Goal: Task Accomplishment & Management: Manage account settings

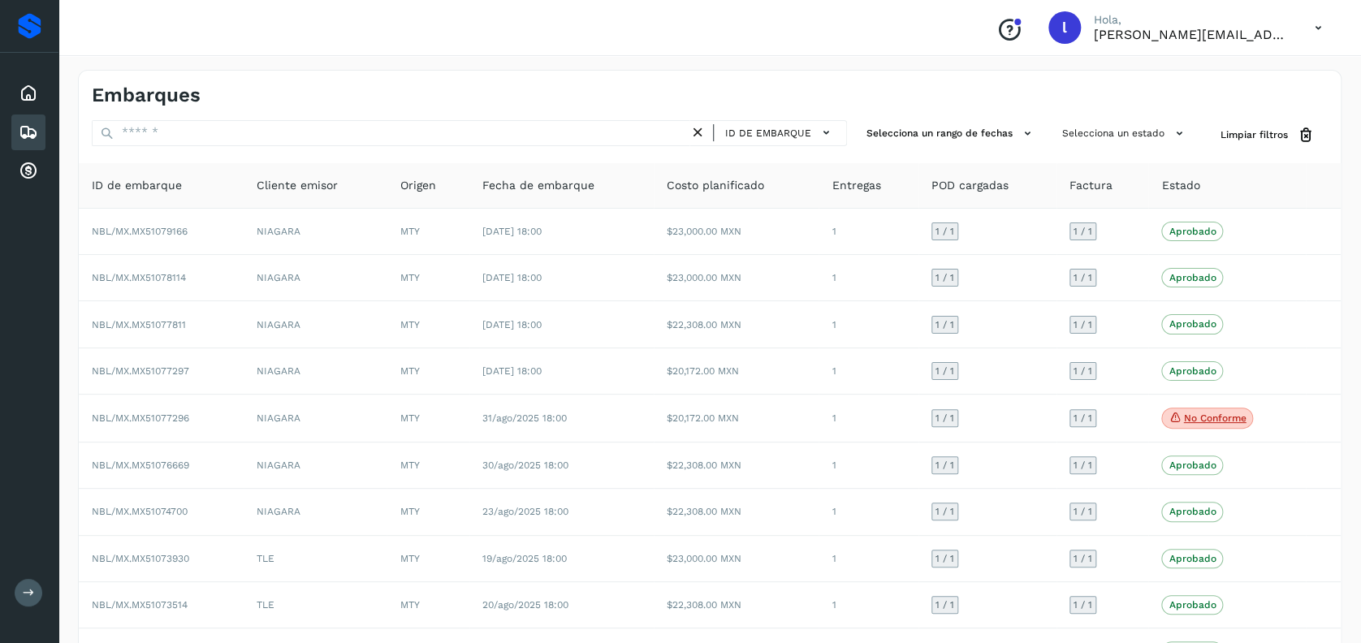
click at [24, 134] on icon at bounding box center [28, 132] width 19 height 19
click at [12, 175] on div "Cuentas por cobrar" at bounding box center [28, 171] width 34 height 36
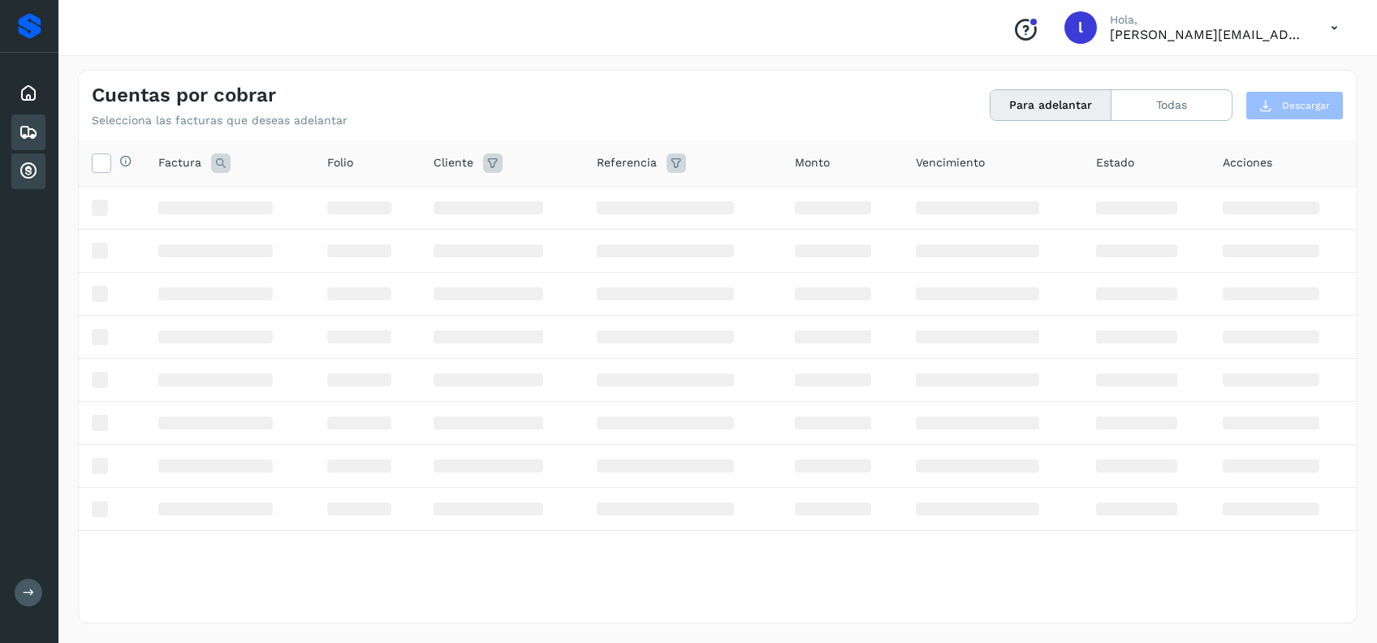
click at [19, 128] on icon at bounding box center [28, 132] width 19 height 19
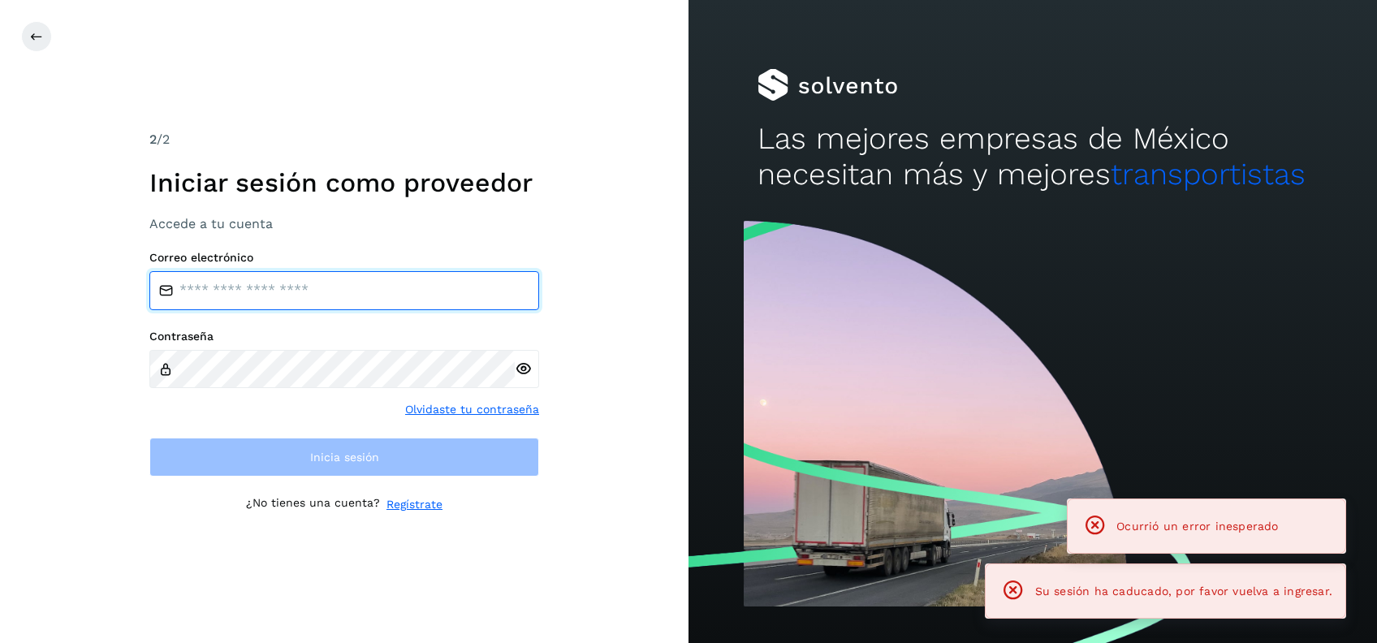
type input "**********"
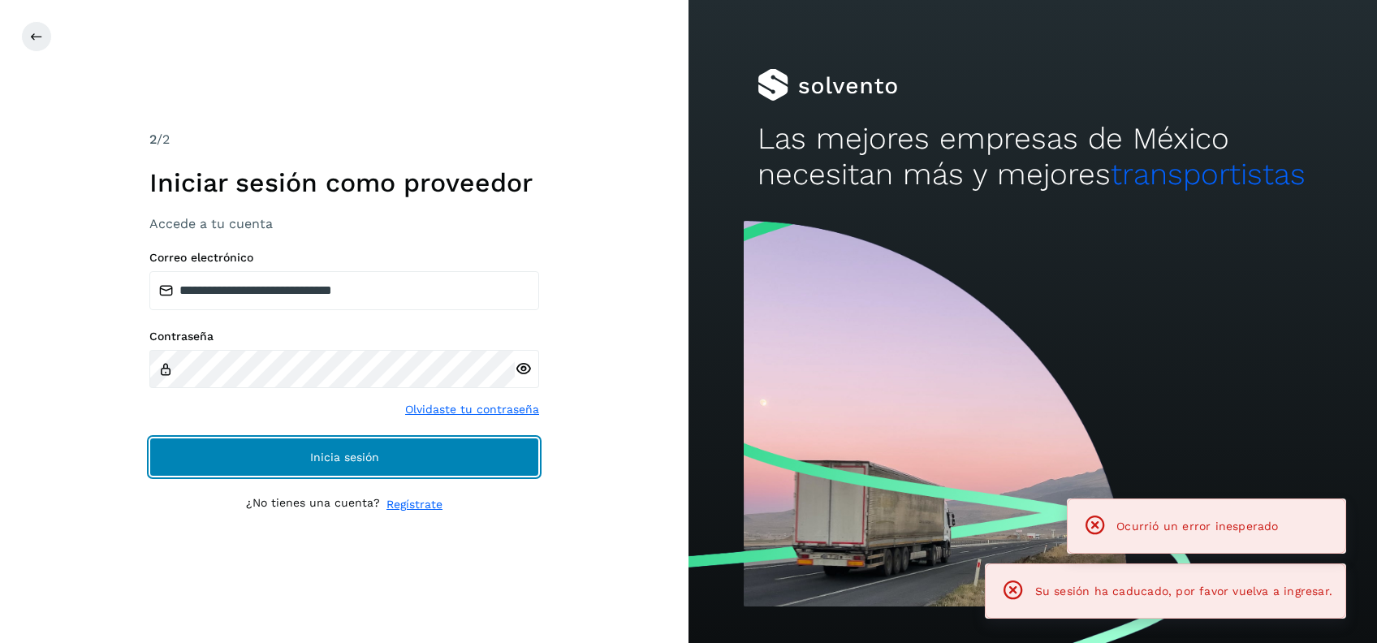
click at [421, 456] on button "Inicia sesión" at bounding box center [344, 457] width 390 height 39
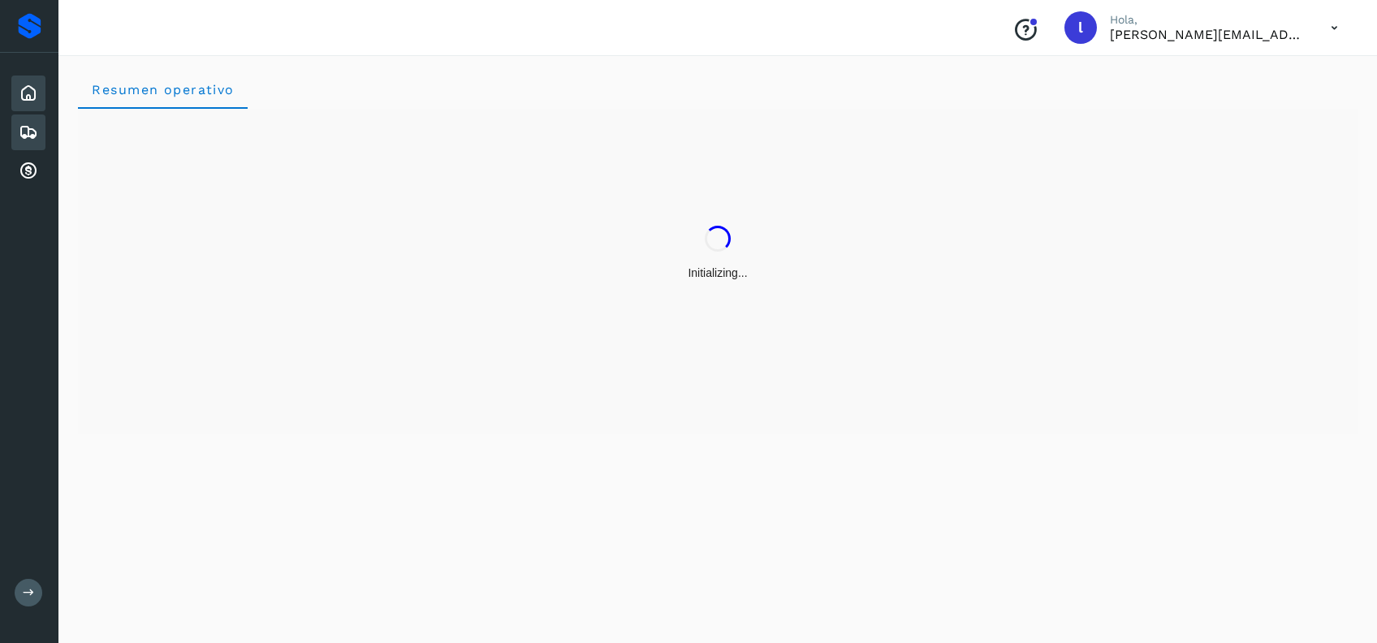
click at [34, 126] on icon at bounding box center [28, 132] width 19 height 19
